Goal: Navigation & Orientation: Find specific page/section

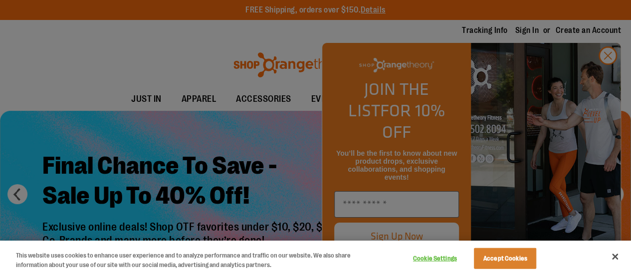
click at [607, 77] on div at bounding box center [315, 137] width 631 height 275
click at [614, 255] on button "Close" at bounding box center [615, 256] width 22 height 22
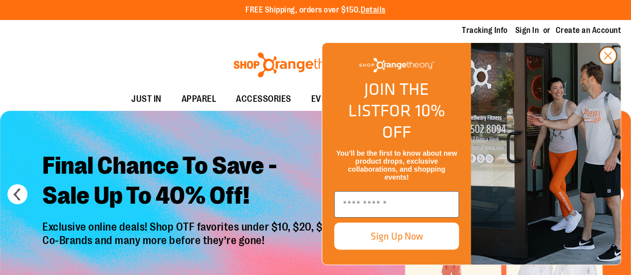
click at [608, 64] on circle "Close dialog" at bounding box center [608, 55] width 16 height 16
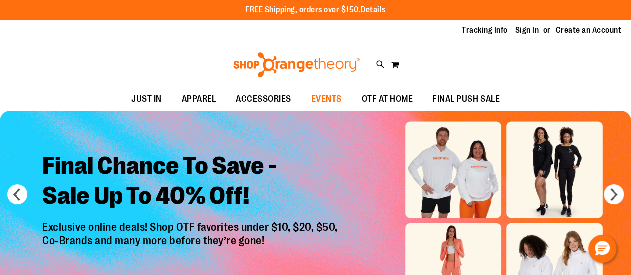
click at [317, 99] on span "EVENTS" at bounding box center [326, 99] width 30 height 22
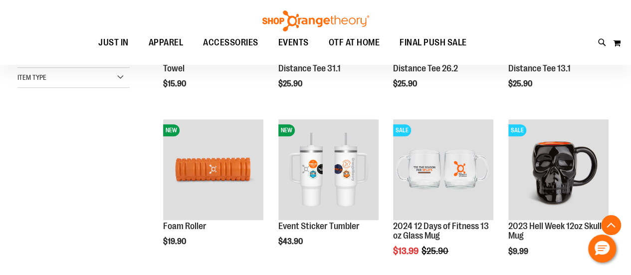
scroll to position [200, 0]
